Goal: Transaction & Acquisition: Purchase product/service

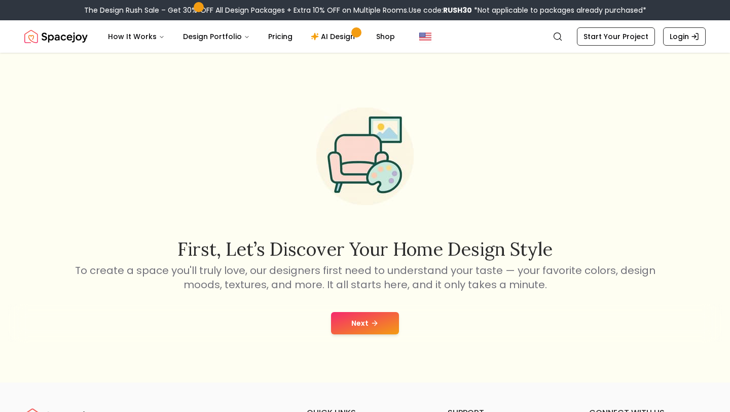
click at [369, 326] on button "Next" at bounding box center [365, 323] width 68 height 22
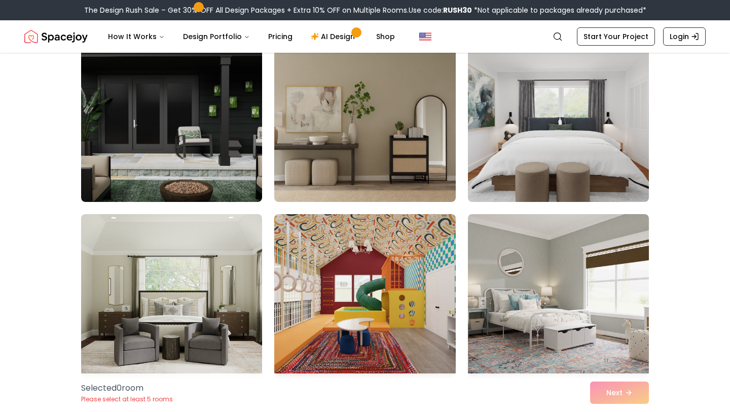
scroll to position [1500, 0]
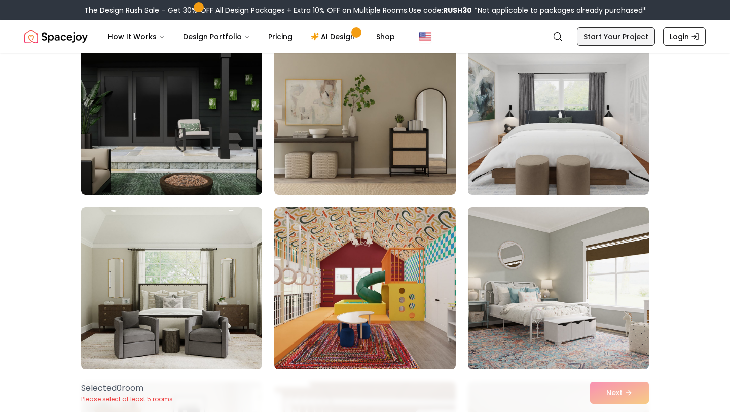
click at [634, 35] on link "Start Your Project" at bounding box center [616, 36] width 78 height 18
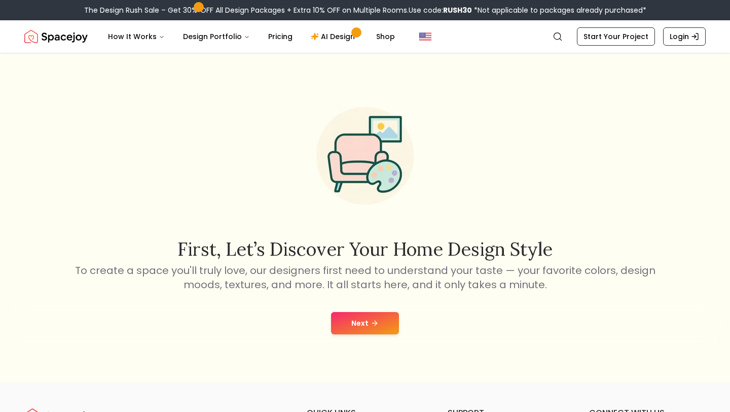
click at [379, 327] on button "Next" at bounding box center [365, 323] width 68 height 22
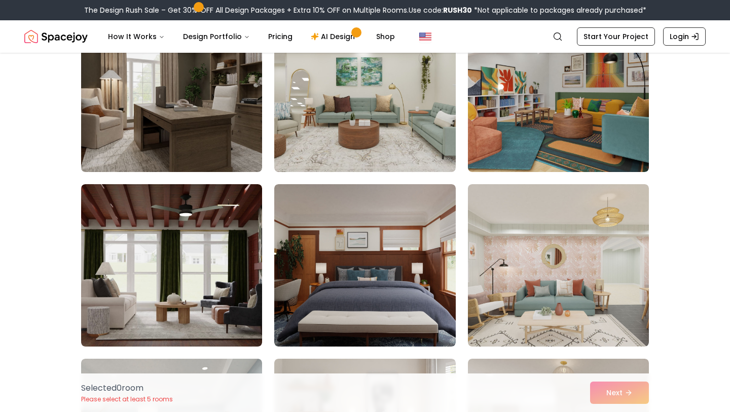
scroll to position [1176, 0]
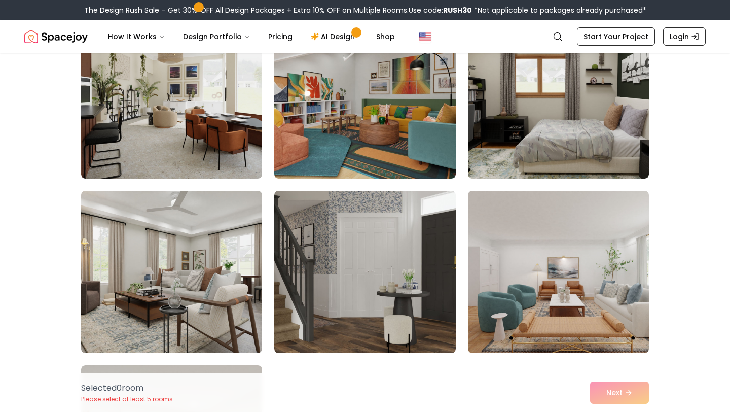
scroll to position [5555, 0]
